Goal: Contribute content

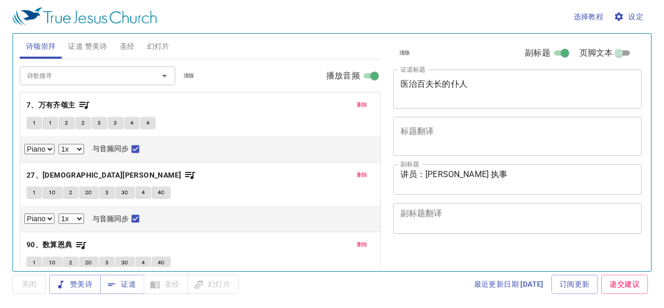
select select "1"
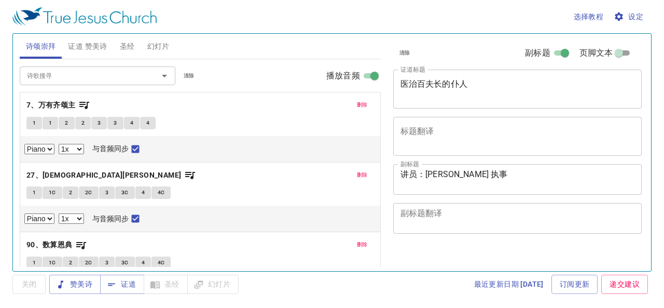
select select "1"
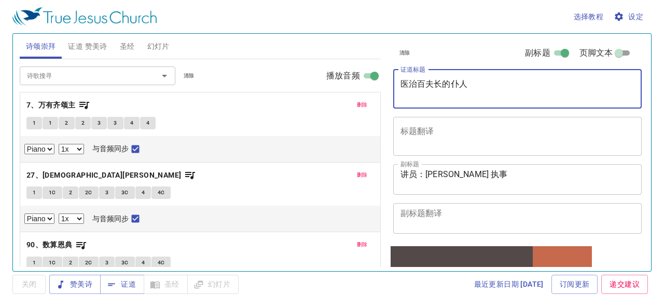
click at [496, 84] on textarea "医治百夫长的仆人" at bounding box center [517, 89] width 234 height 20
type textarea "医"
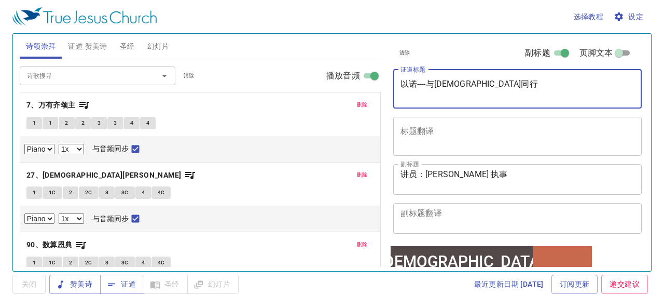
type textarea "以诺----与[DEMOGRAPHIC_DATA]同行"
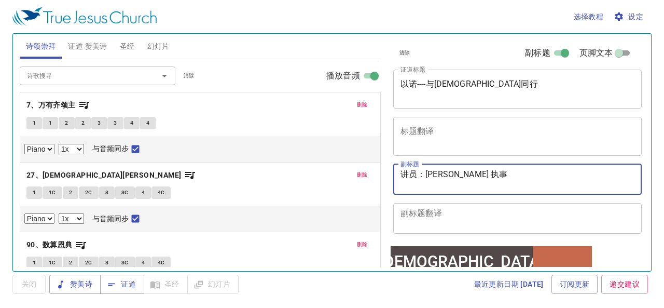
click at [478, 173] on textarea "讲员：[PERSON_NAME] 执事" at bounding box center [517, 179] width 234 height 20
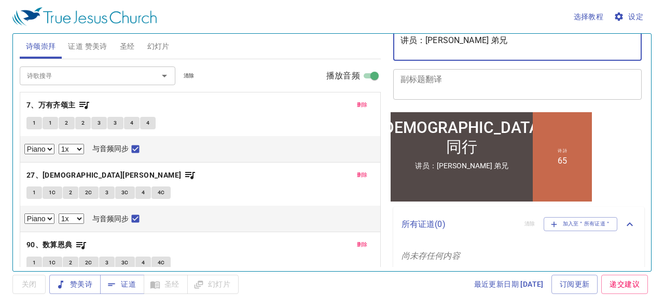
scroll to position [135, 0]
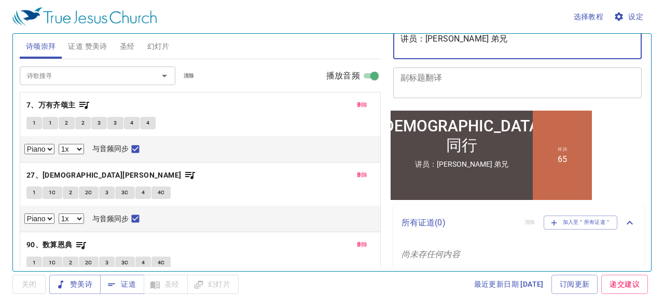
type textarea "讲员：[PERSON_NAME] 弟兄"
click at [95, 48] on span "证道 赞美诗" at bounding box center [87, 46] width 39 height 13
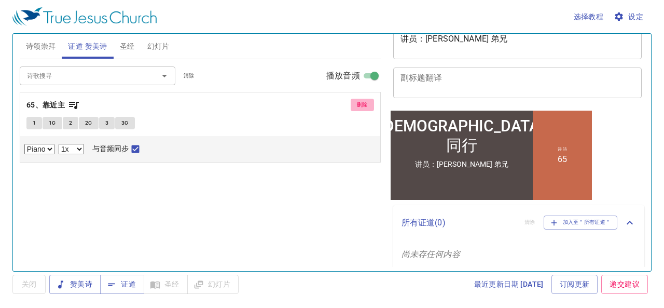
click at [358, 104] on span "删除" at bounding box center [362, 104] width 11 height 9
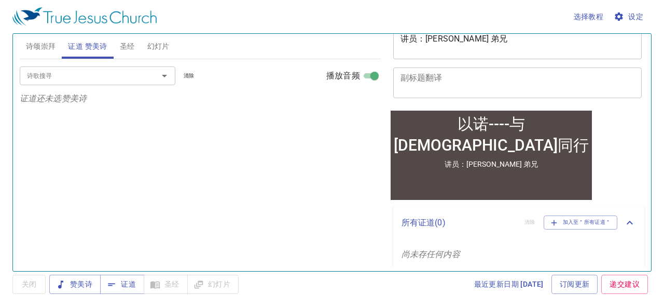
click at [55, 75] on input "诗歌搜寻" at bounding box center [82, 76] width 119 height 12
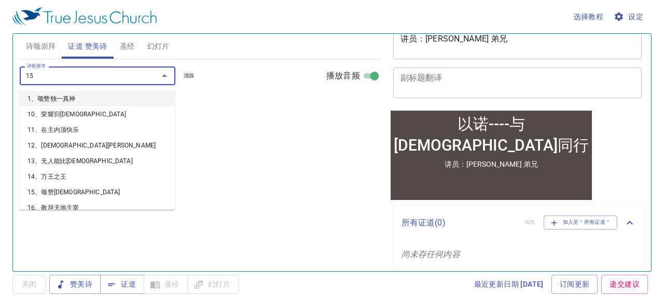
type input "156"
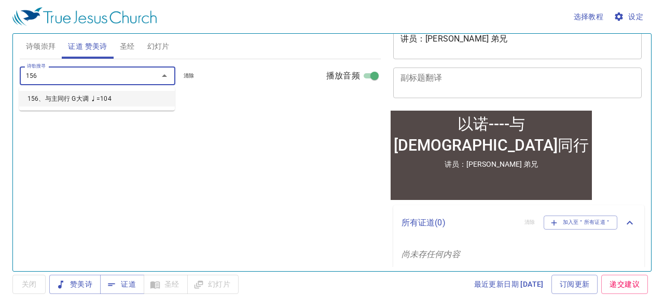
click at [71, 100] on li "156、与主同行 G大调 ♩=104" at bounding box center [97, 99] width 156 height 16
select select "1"
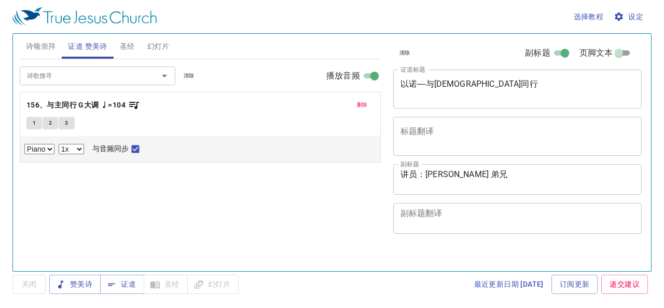
select select "1"
